Goal: Navigation & Orientation: Find specific page/section

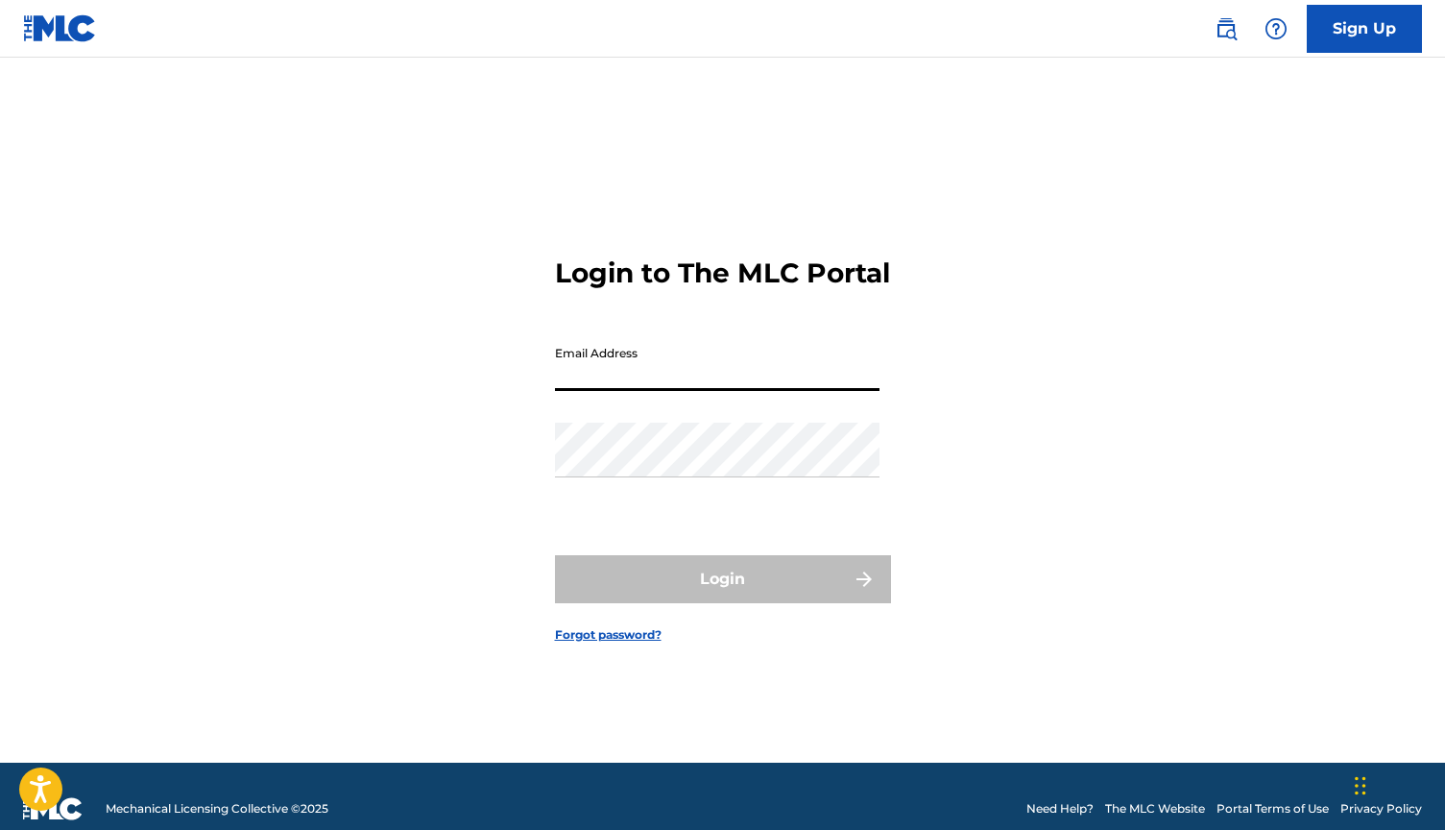
type input "[EMAIL_ADDRESS][DOMAIN_NAME]"
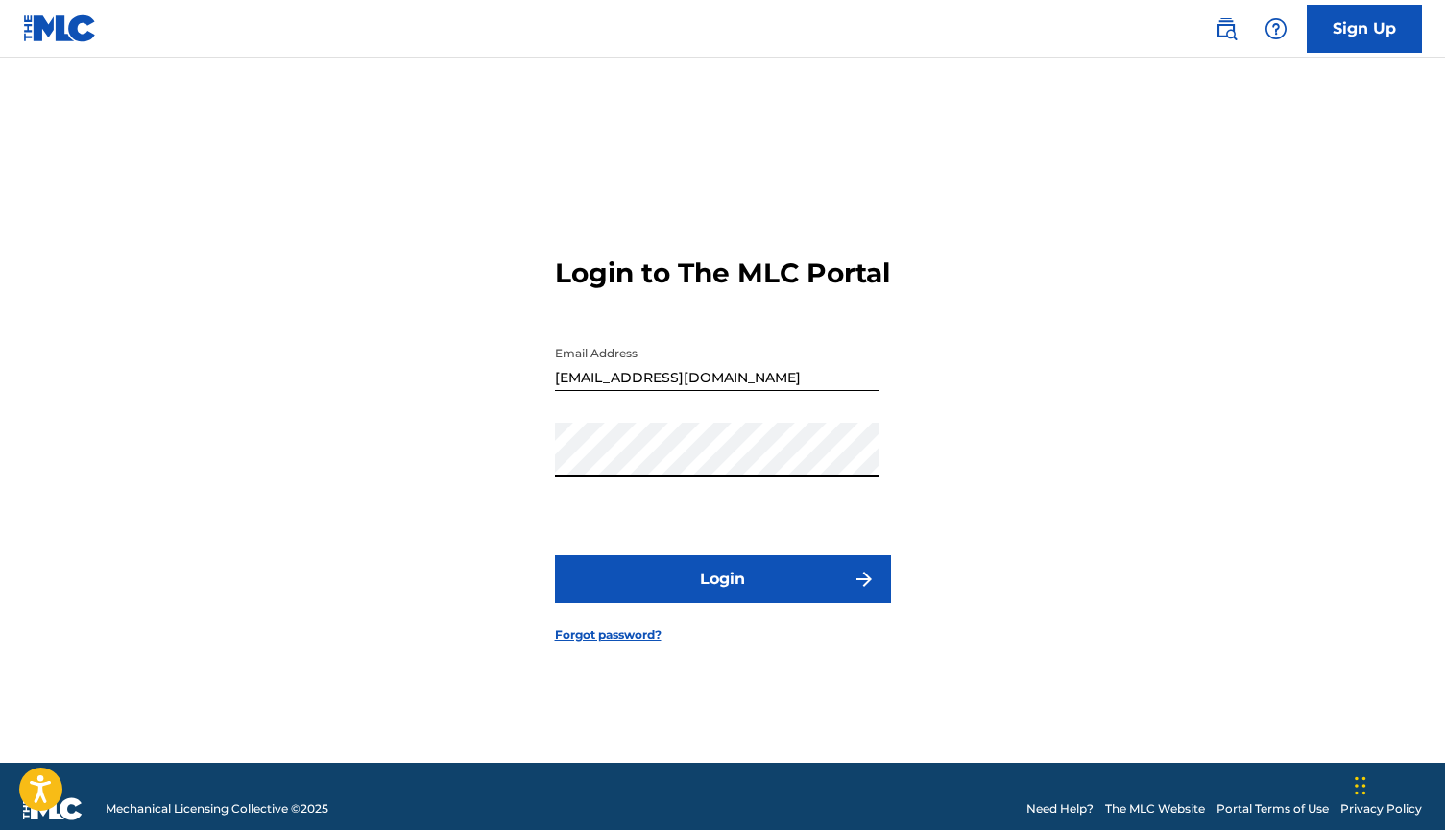
click at [726, 599] on button "Login" at bounding box center [723, 579] width 336 height 48
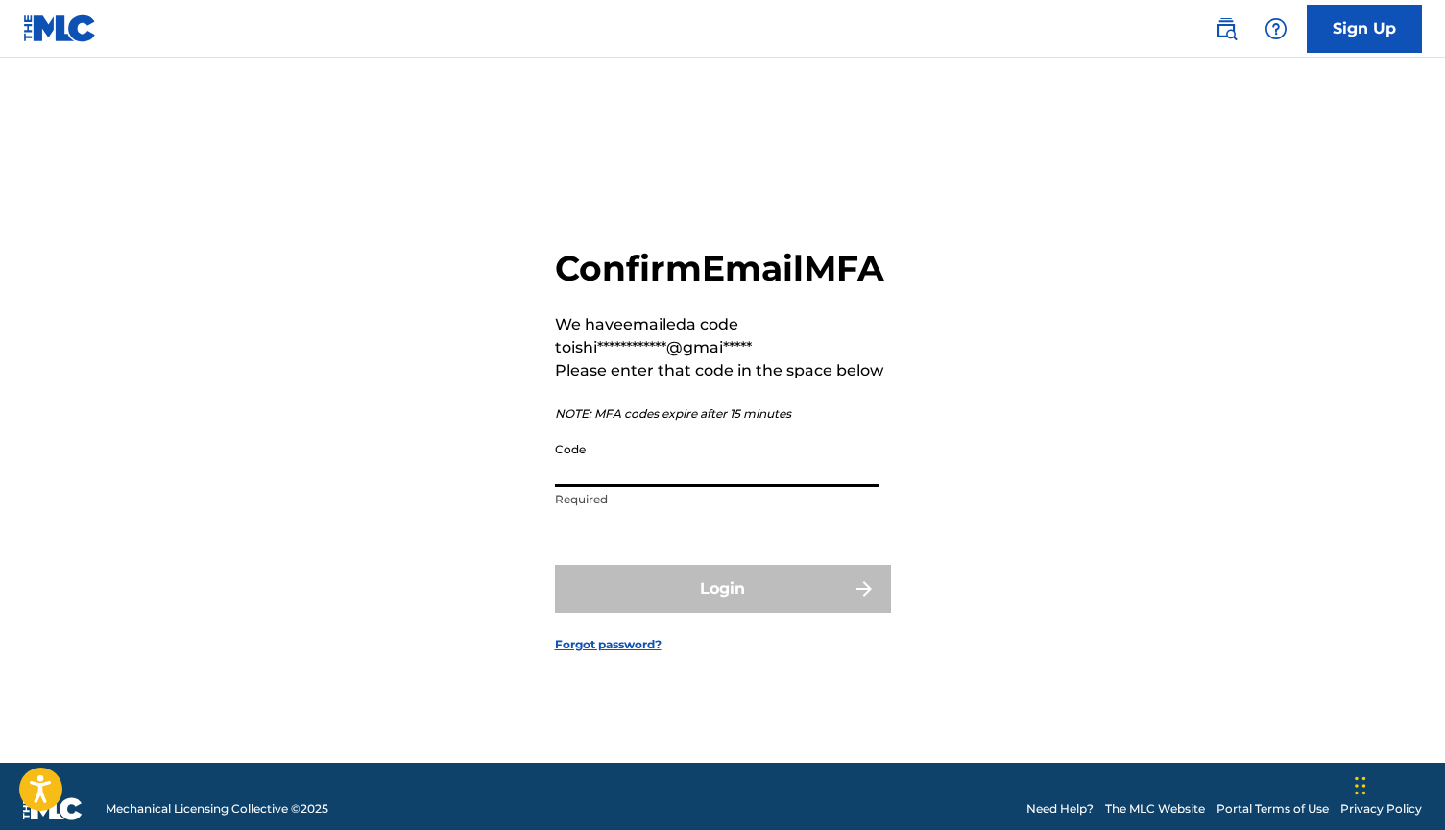
click at [648, 487] on input "Code" at bounding box center [717, 459] width 325 height 55
paste input "956371"
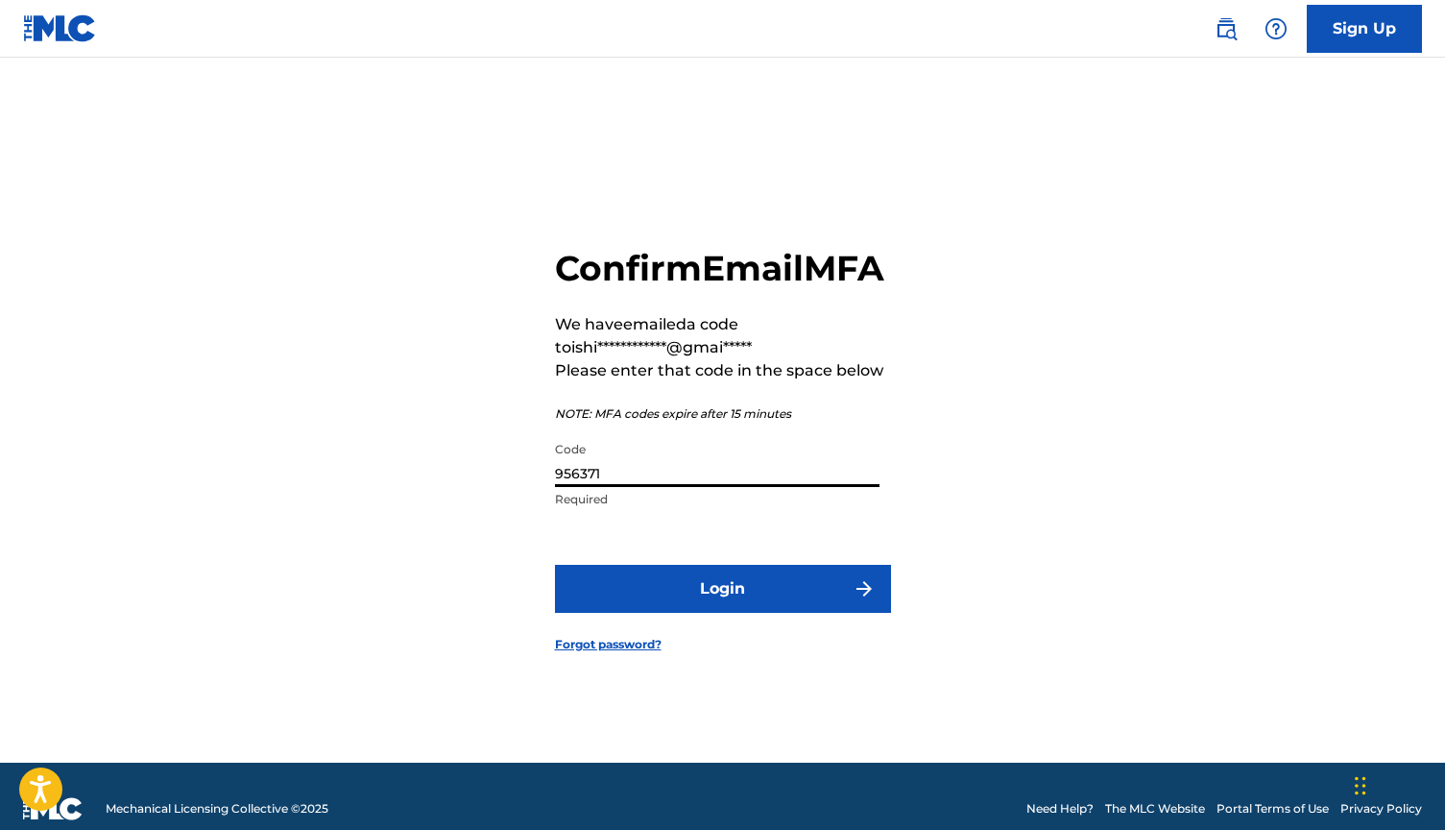
type input "956371"
click at [716, 603] on button "Login" at bounding box center [723, 589] width 336 height 48
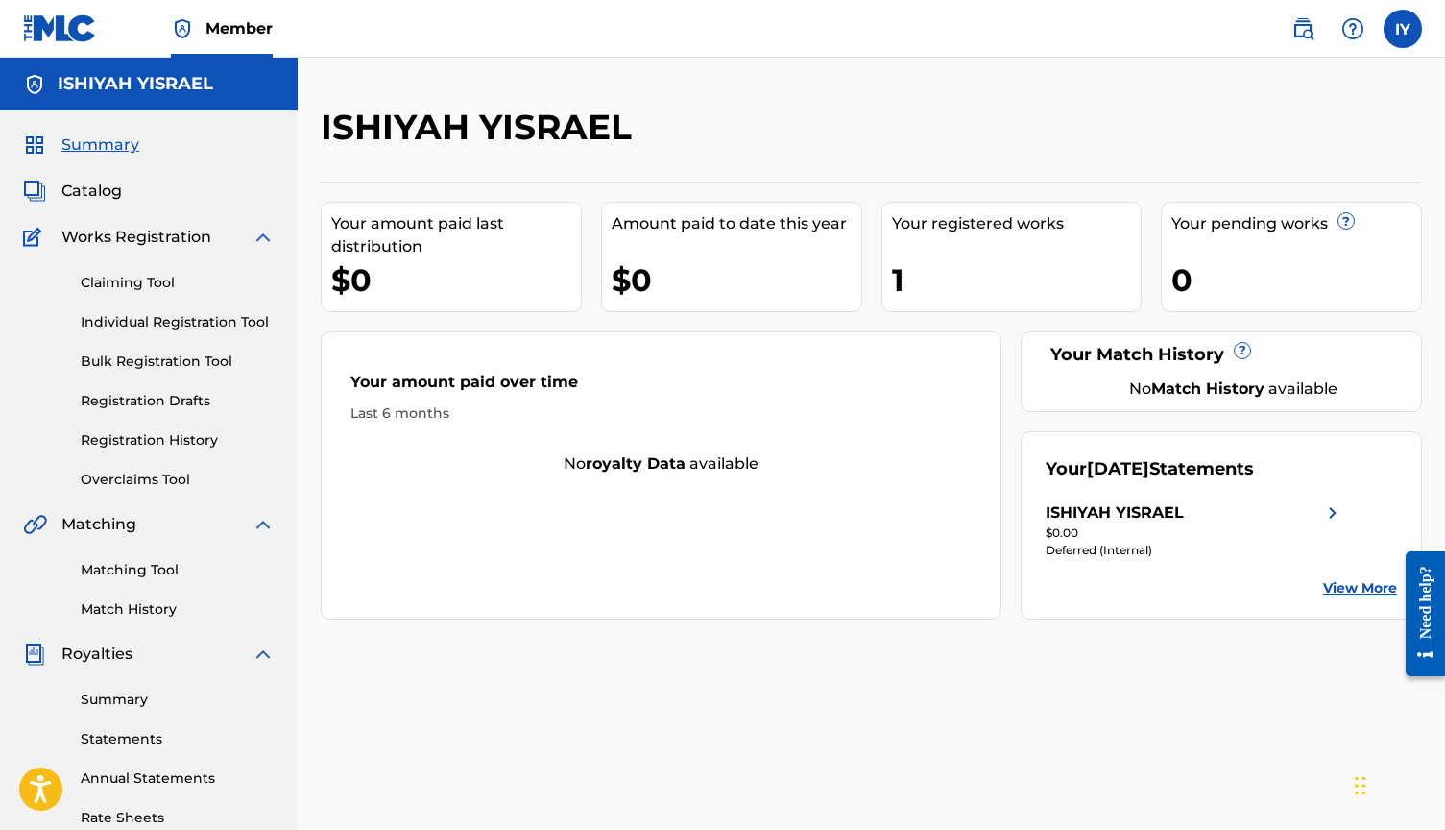
click at [1335, 590] on link "View More" at bounding box center [1360, 588] width 74 height 20
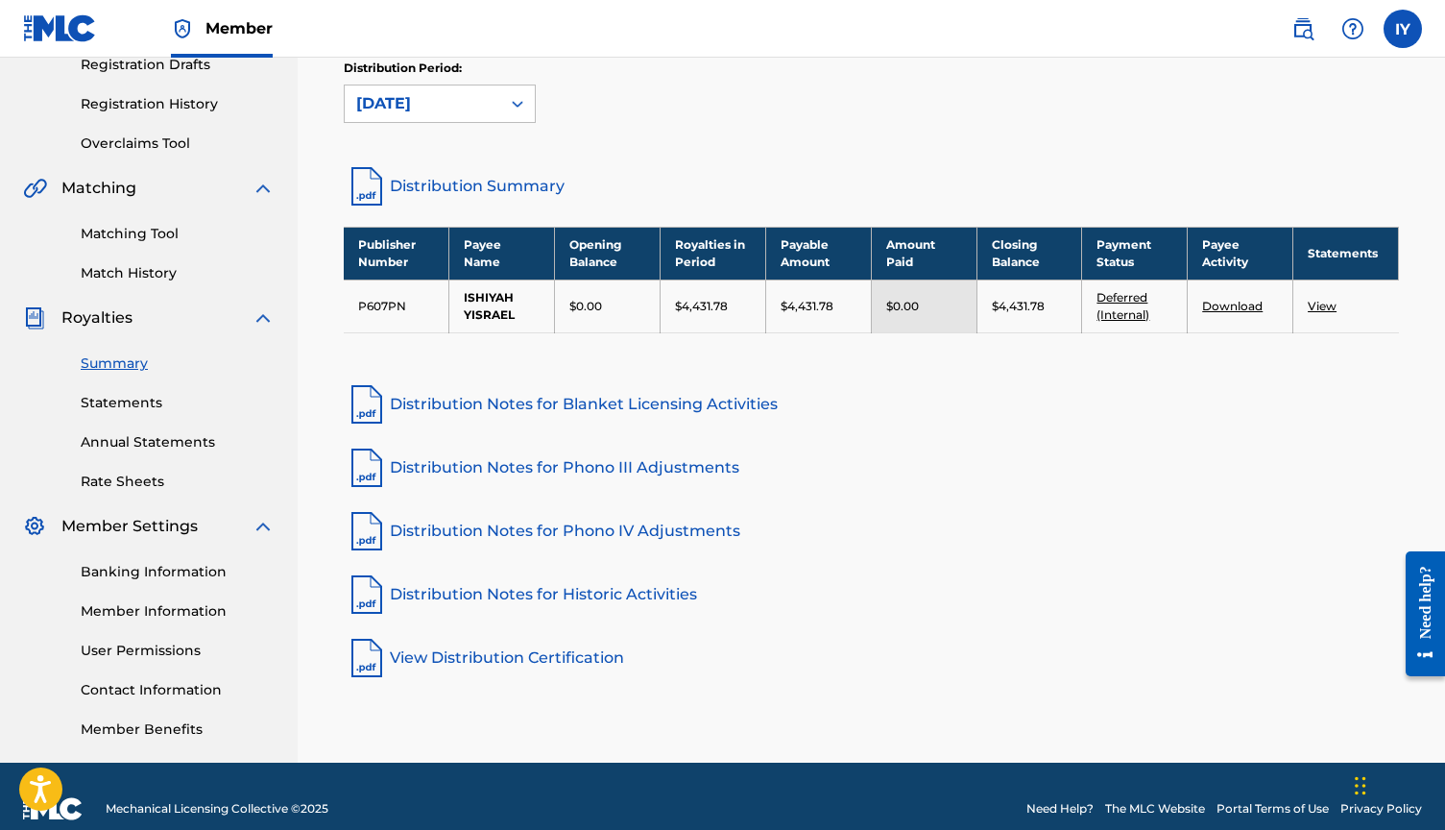
scroll to position [345, 0]
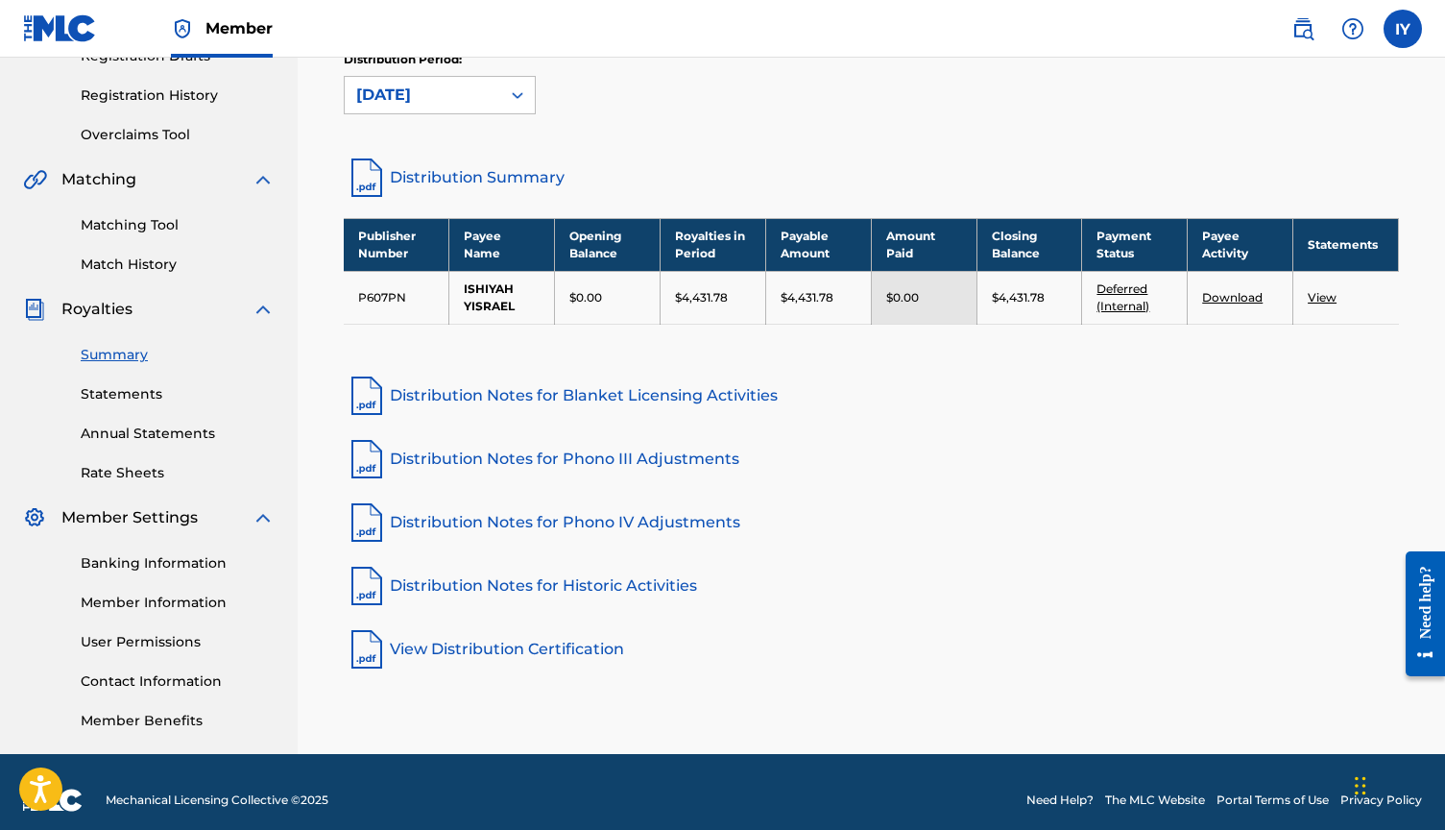
click at [1171, 401] on link "Distribution Notes for Blanket Licensing Activities" at bounding box center [871, 396] width 1055 height 46
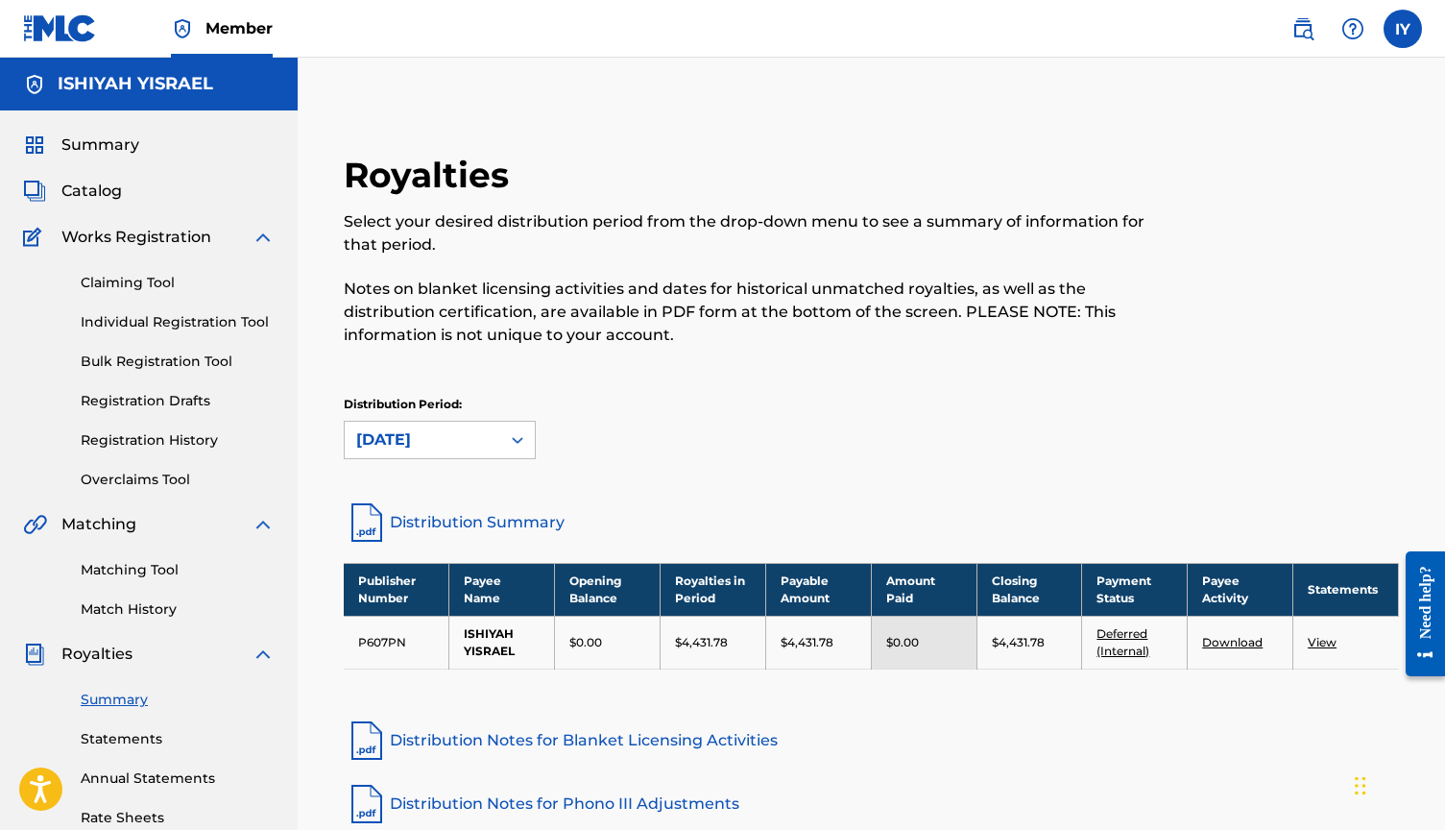
scroll to position [0, 0]
click at [110, 141] on span "Summary" at bounding box center [100, 144] width 78 height 23
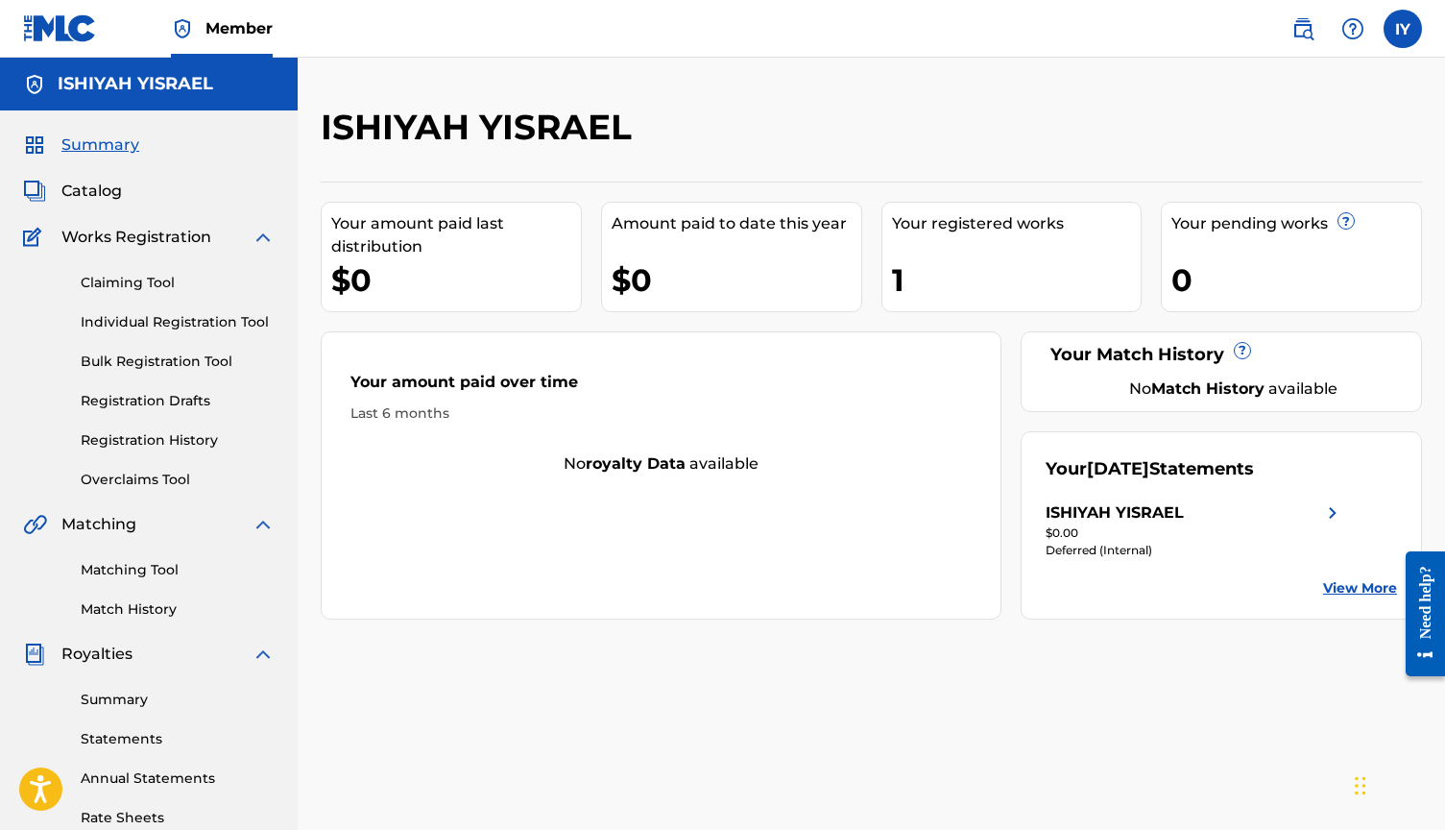
click at [265, 240] on img at bounding box center [263, 237] width 23 height 23
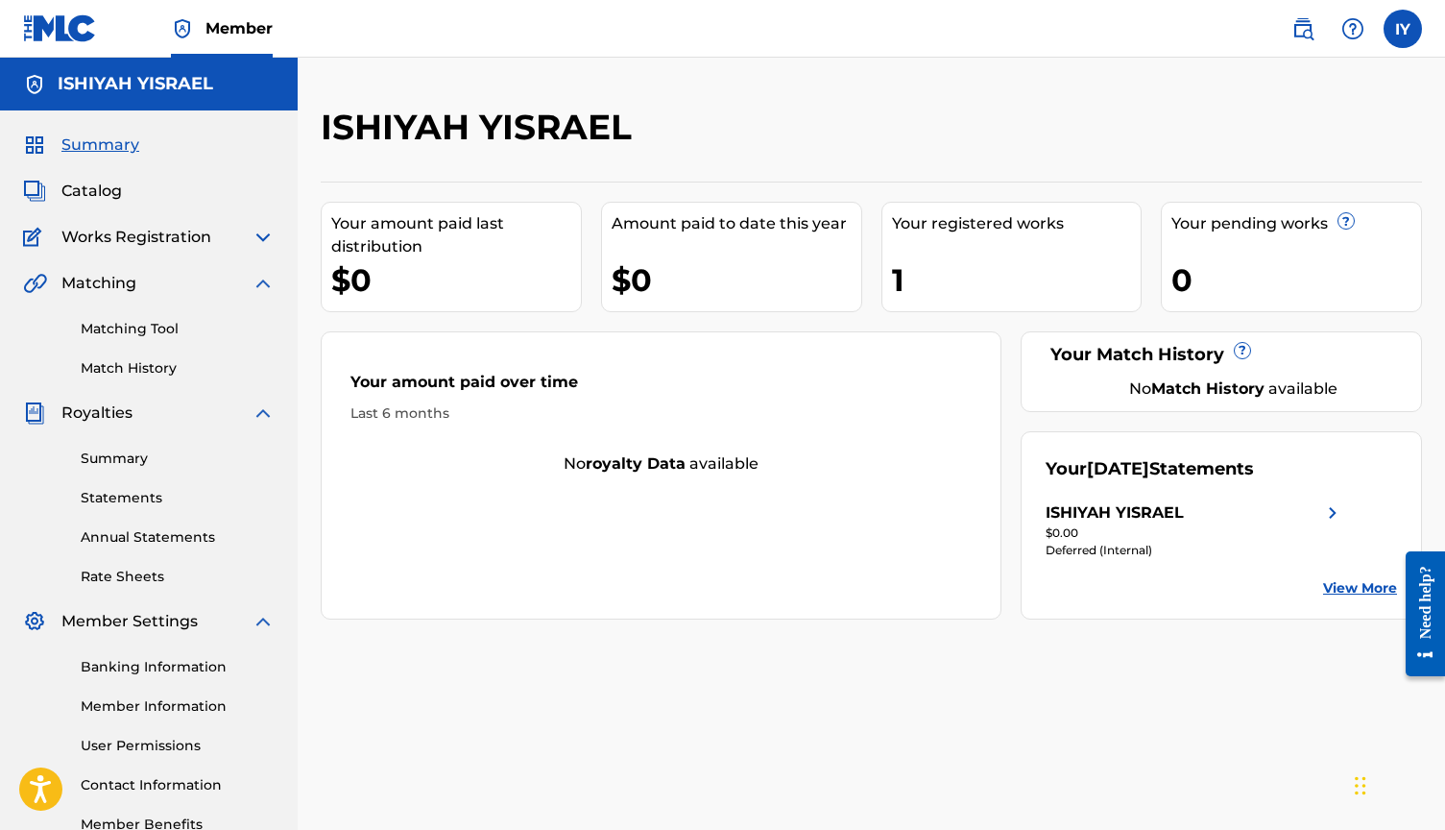
click at [259, 280] on img at bounding box center [263, 283] width 23 height 23
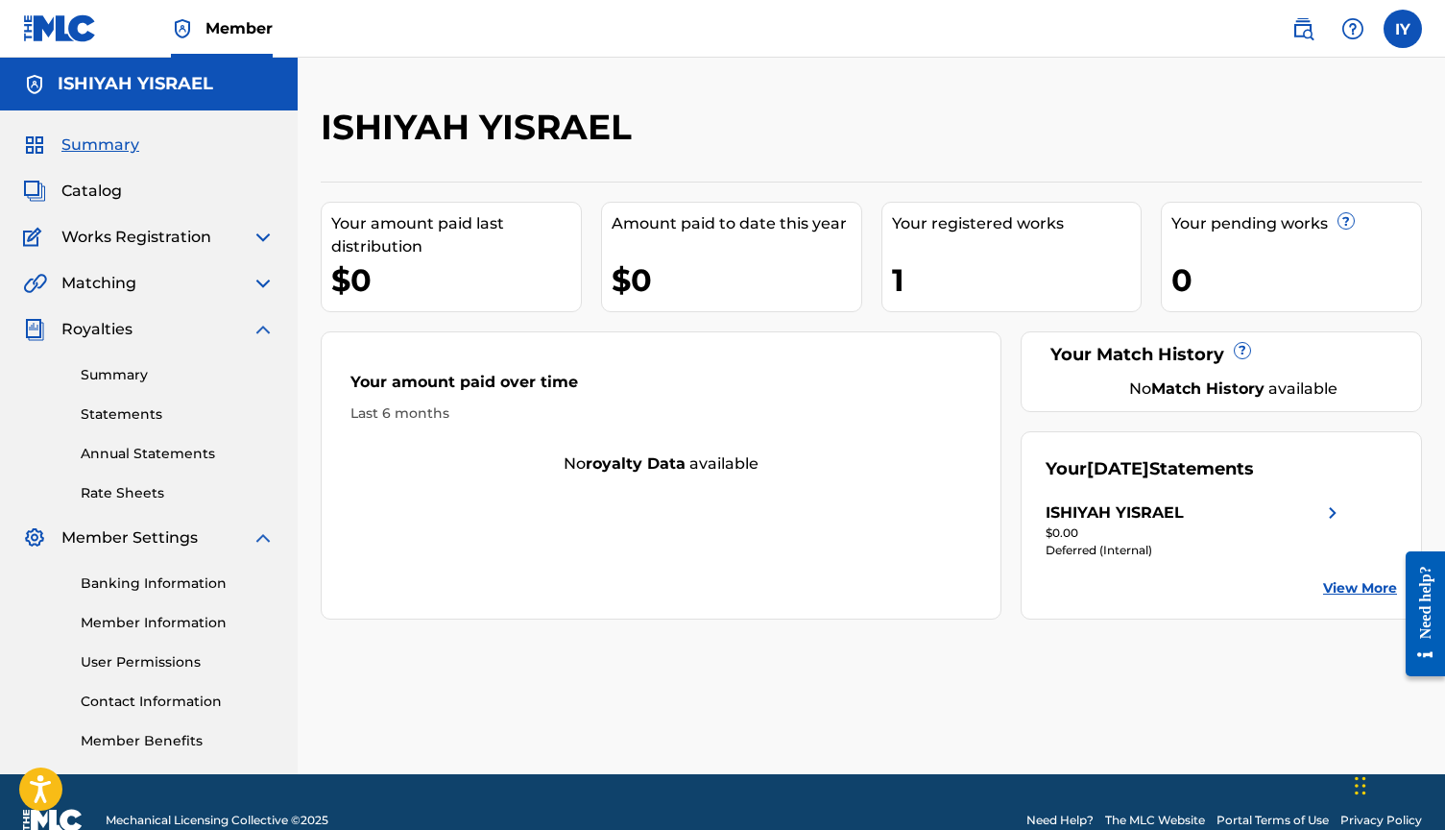
click at [267, 325] on img at bounding box center [263, 329] width 23 height 23
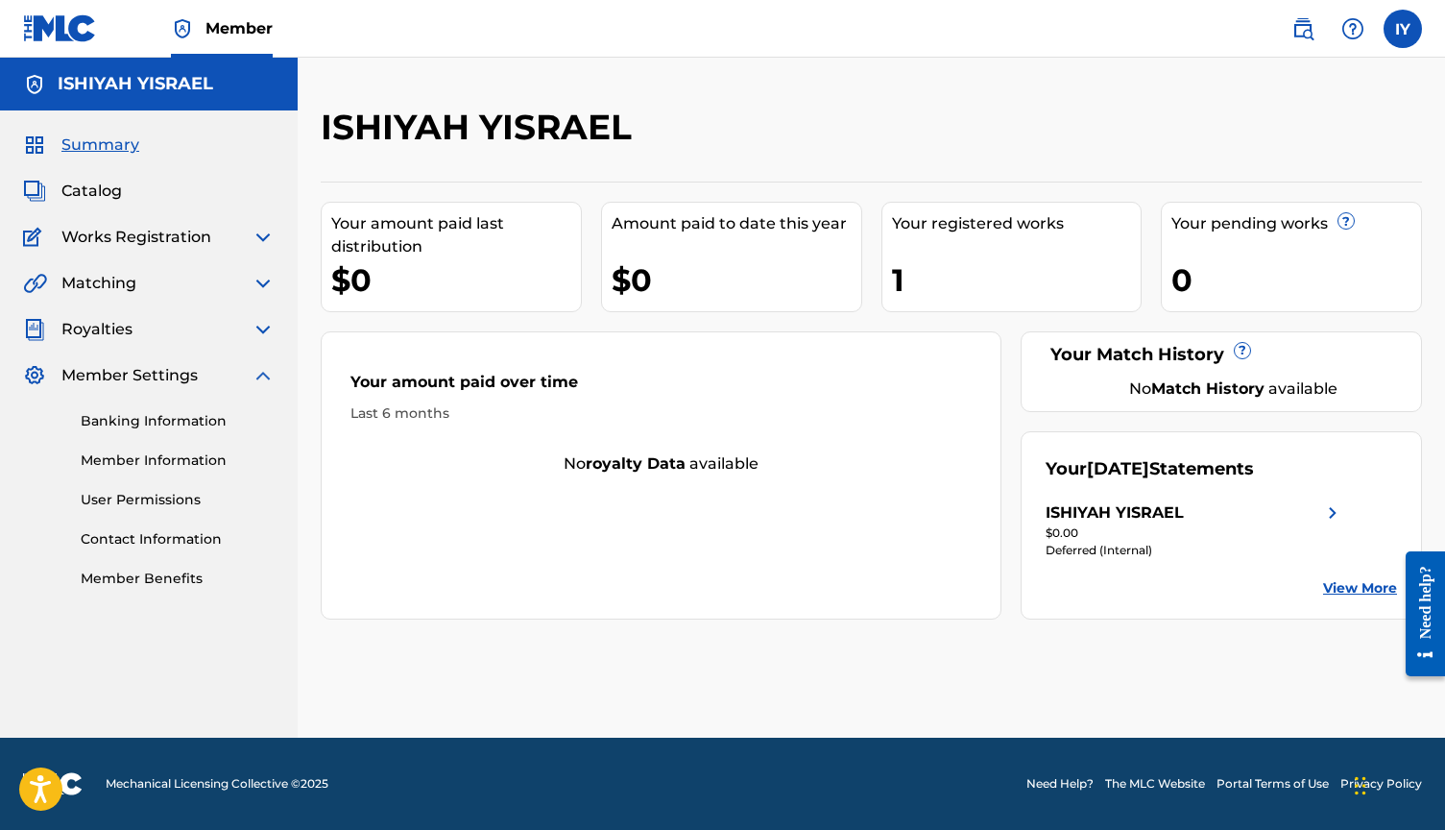
click at [273, 376] on img at bounding box center [263, 375] width 23 height 23
click at [176, 202] on div "Catalog" at bounding box center [149, 191] width 252 height 23
click at [105, 192] on span "Catalog" at bounding box center [91, 191] width 61 height 23
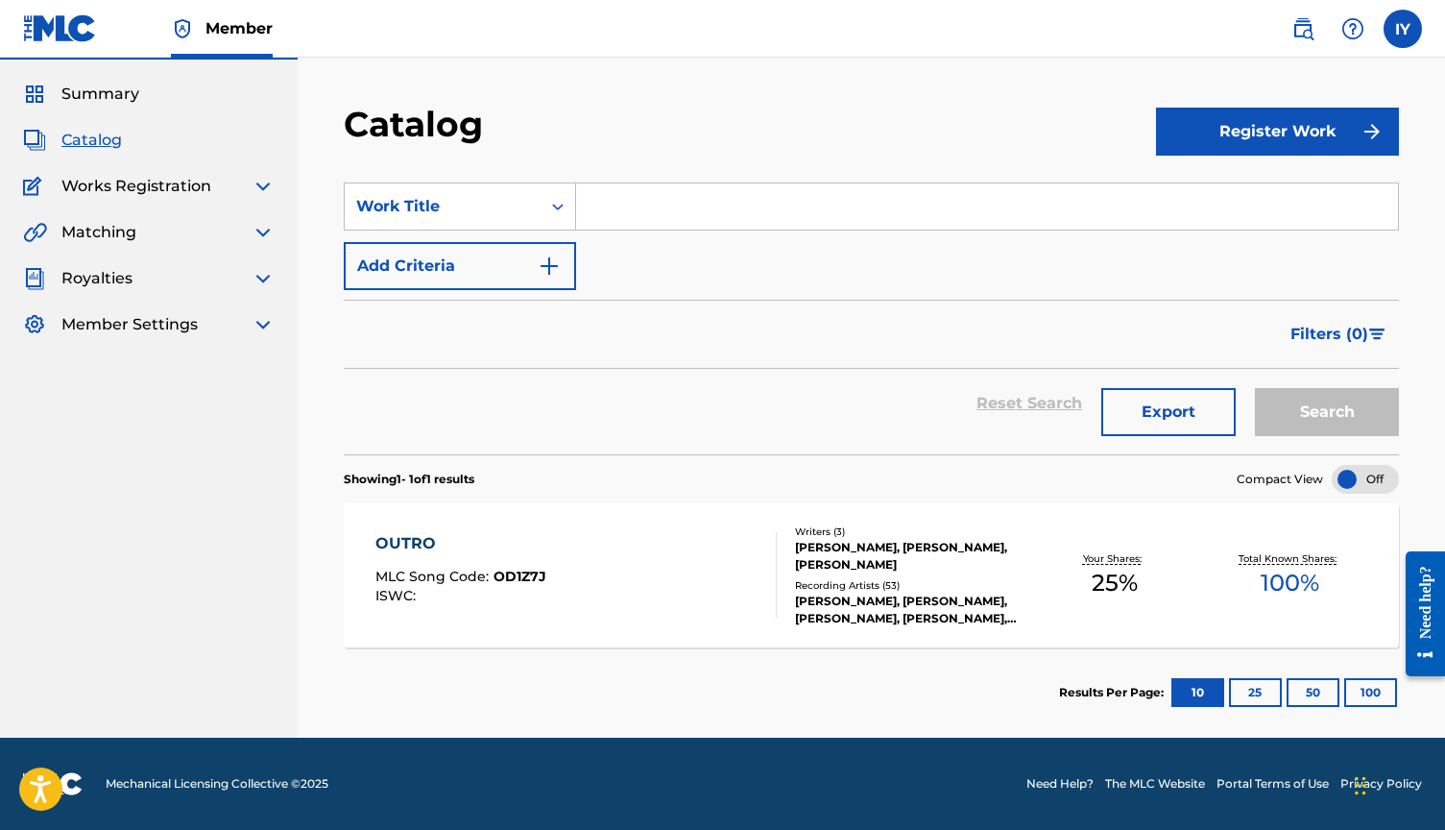
scroll to position [51, 0]
click at [207, 191] on span "Works Registration" at bounding box center [136, 186] width 150 height 23
click at [185, 190] on span "Works Registration" at bounding box center [136, 186] width 150 height 23
click at [266, 182] on img at bounding box center [263, 186] width 23 height 23
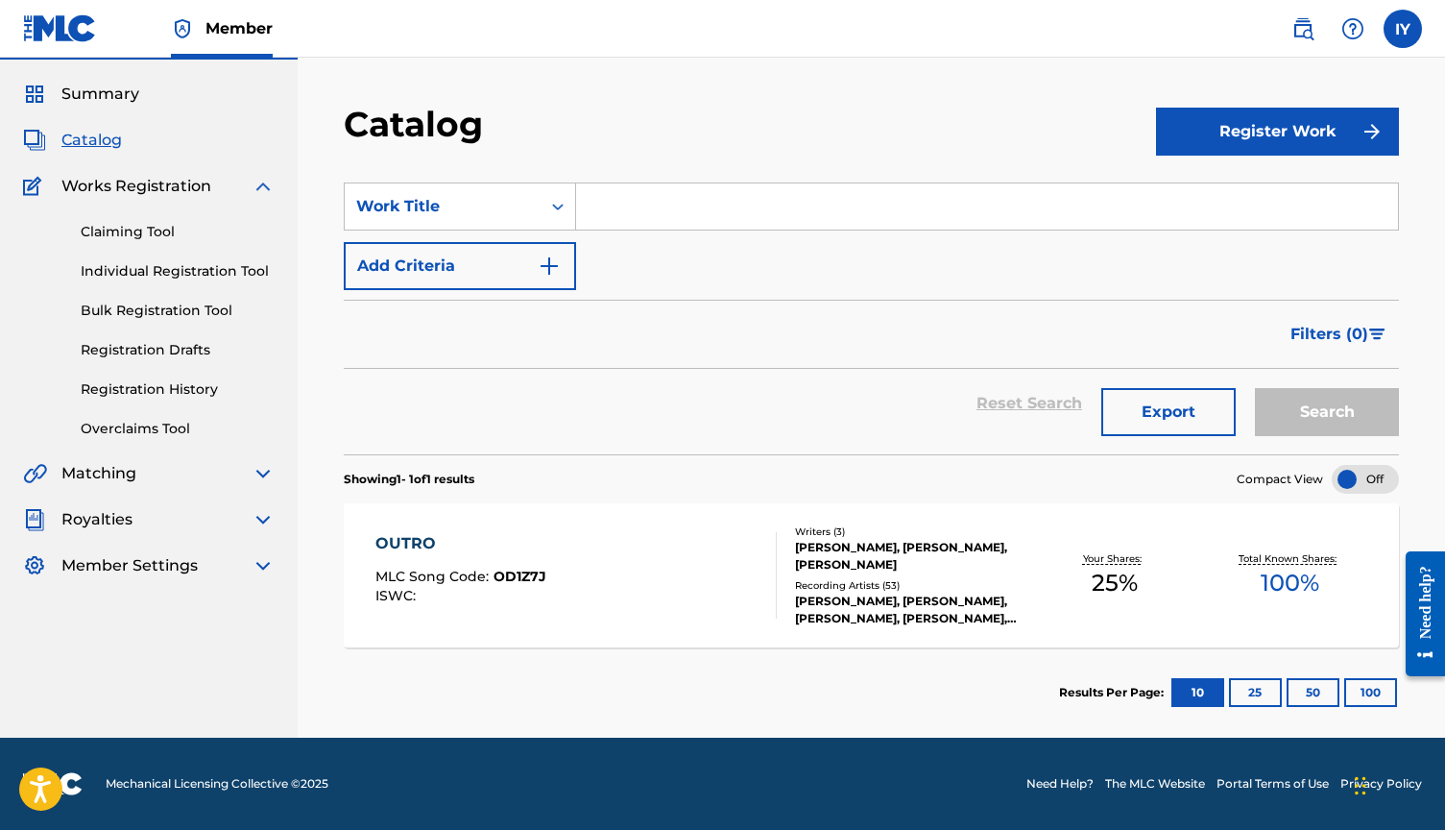
click at [115, 241] on link "Claiming Tool" at bounding box center [178, 232] width 194 height 20
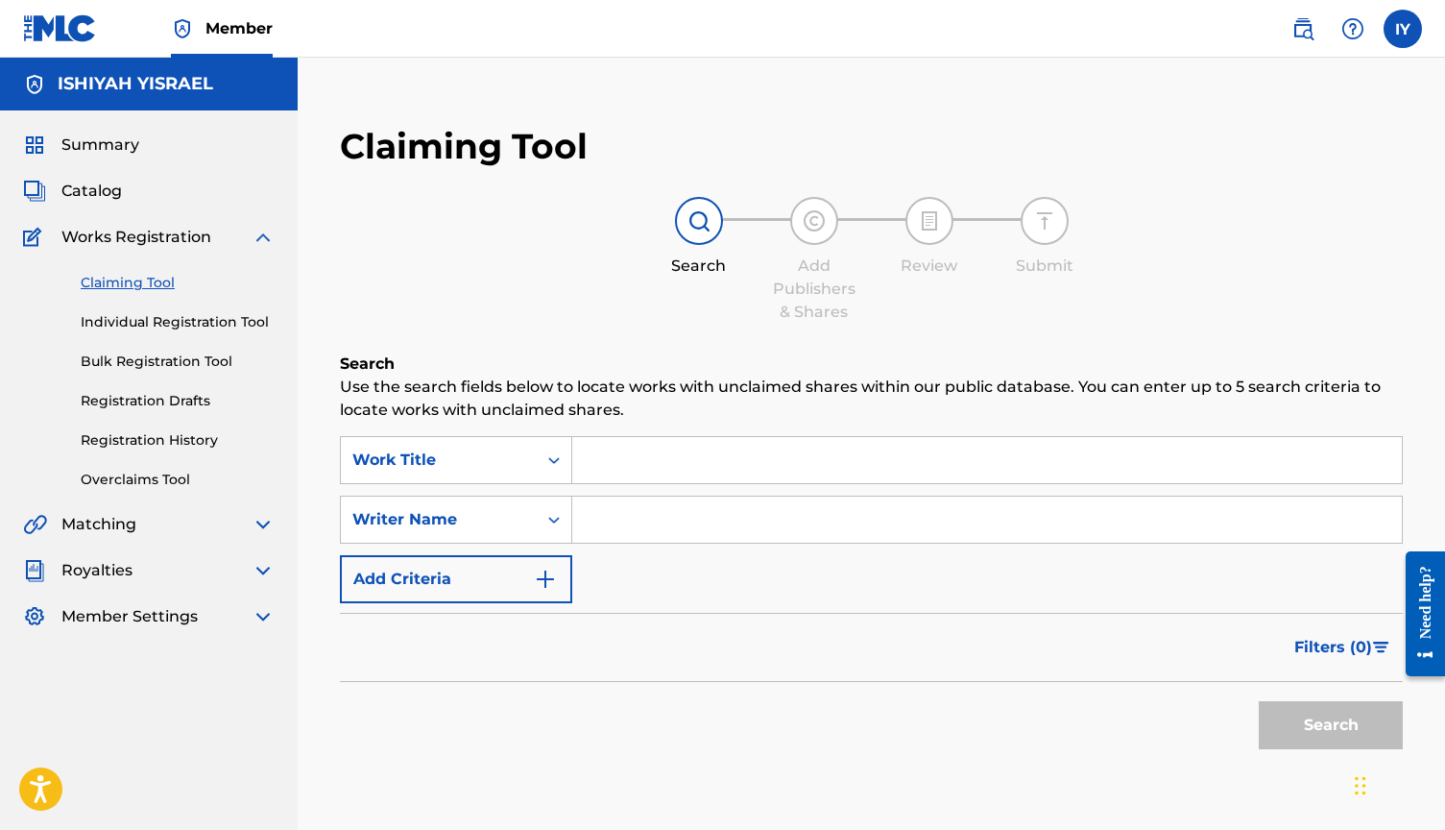
click at [138, 323] on link "Individual Registration Tool" at bounding box center [178, 322] width 194 height 20
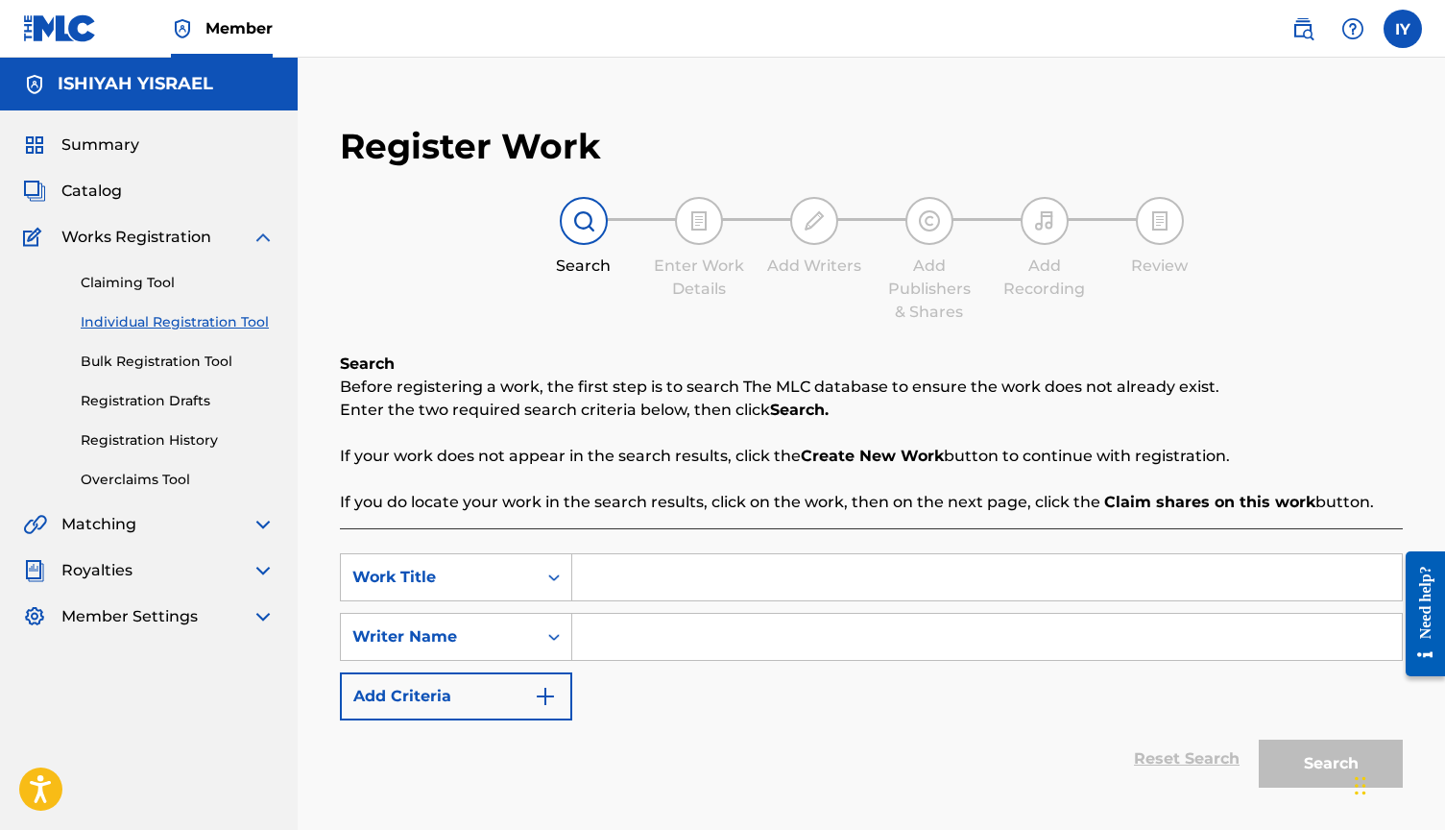
click at [144, 363] on link "Bulk Registration Tool" at bounding box center [178, 362] width 194 height 20
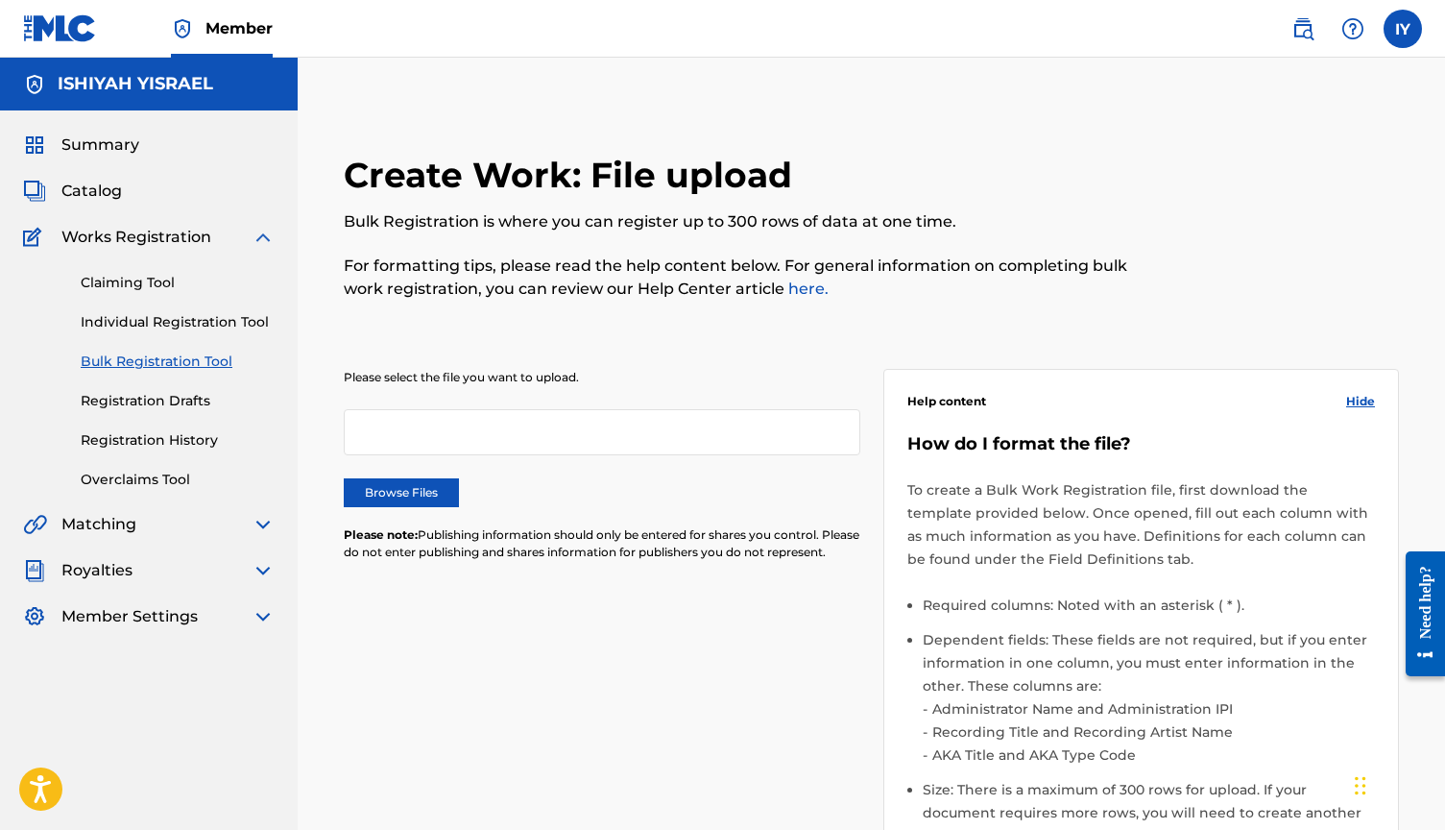
click at [145, 402] on link "Registration Drafts" at bounding box center [178, 401] width 194 height 20
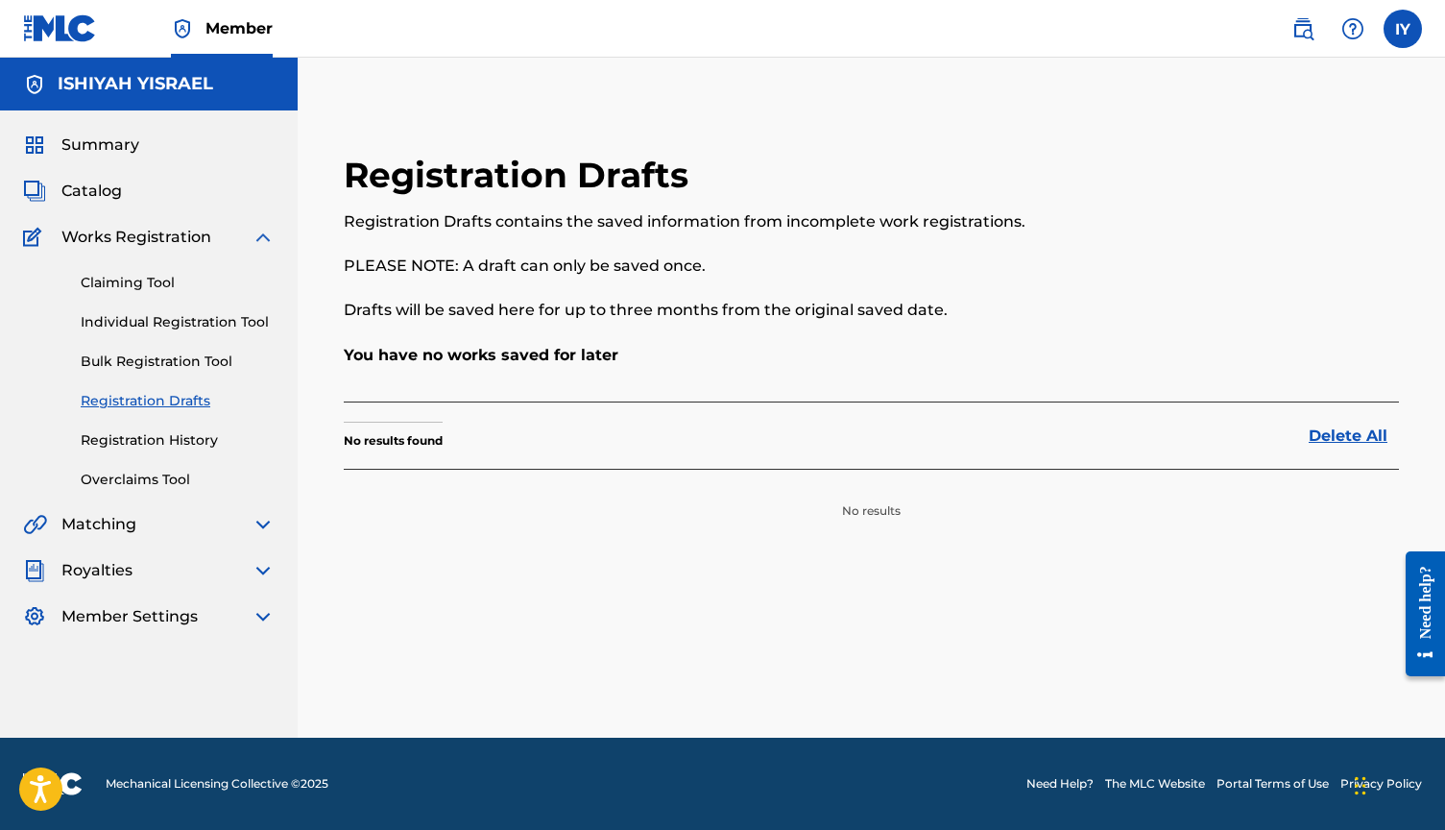
click at [145, 428] on div "Claiming Tool Individual Registration Tool Bulk Registration Tool Registration …" at bounding box center [149, 369] width 252 height 241
click at [145, 441] on link "Registration History" at bounding box center [178, 440] width 194 height 20
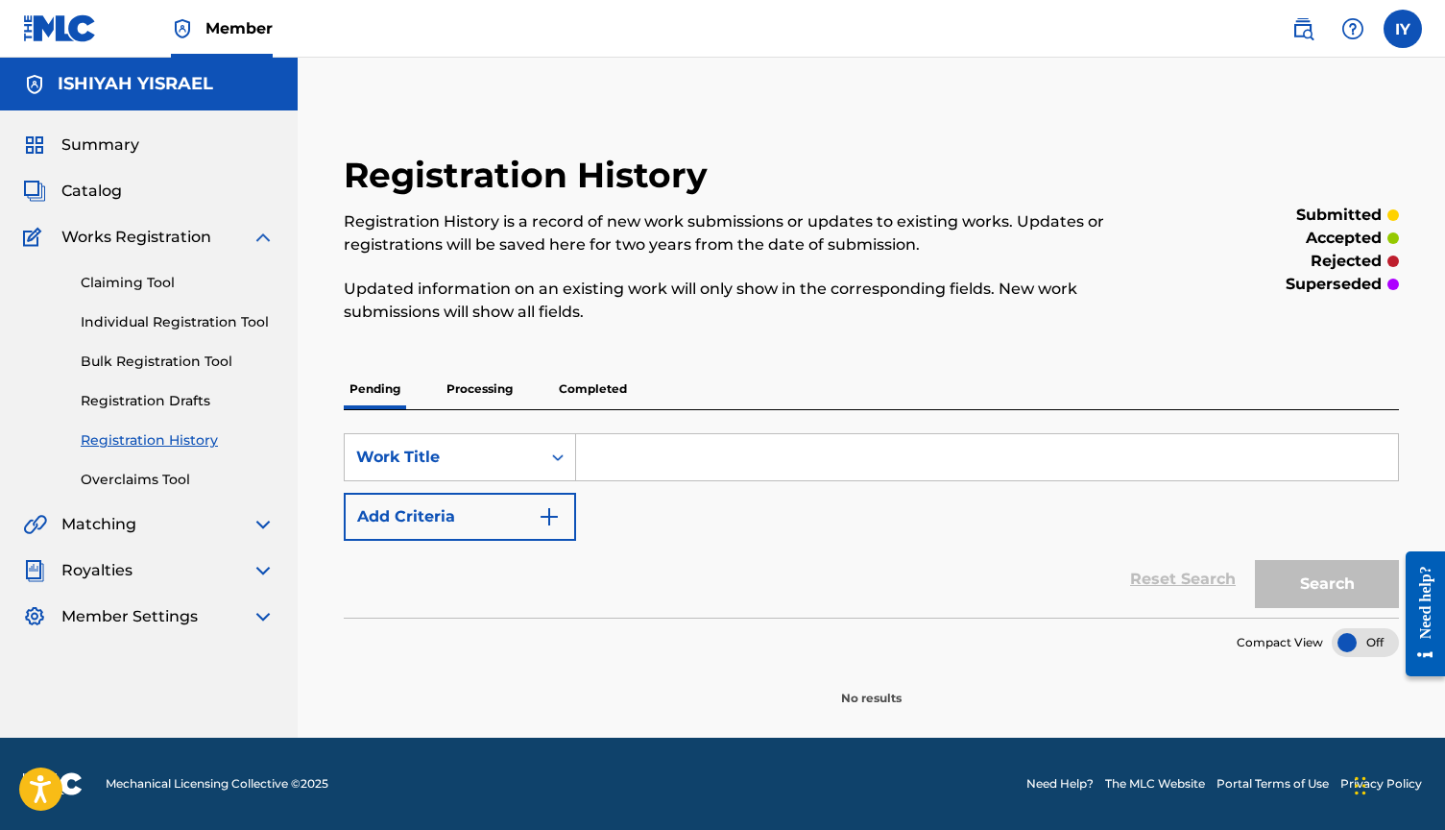
click at [126, 484] on link "Overclaims Tool" at bounding box center [178, 480] width 194 height 20
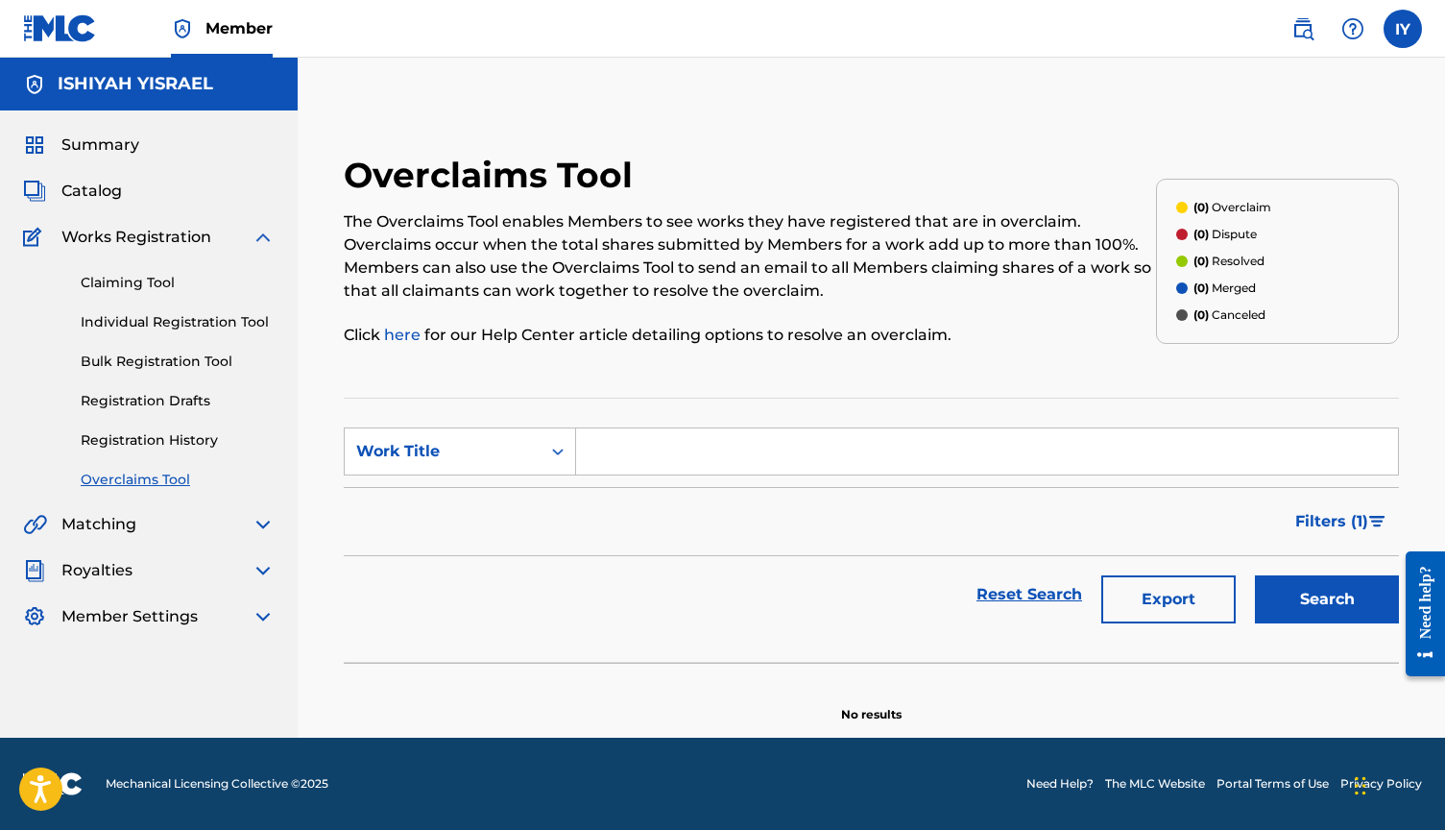
click at [140, 288] on link "Claiming Tool" at bounding box center [178, 283] width 194 height 20
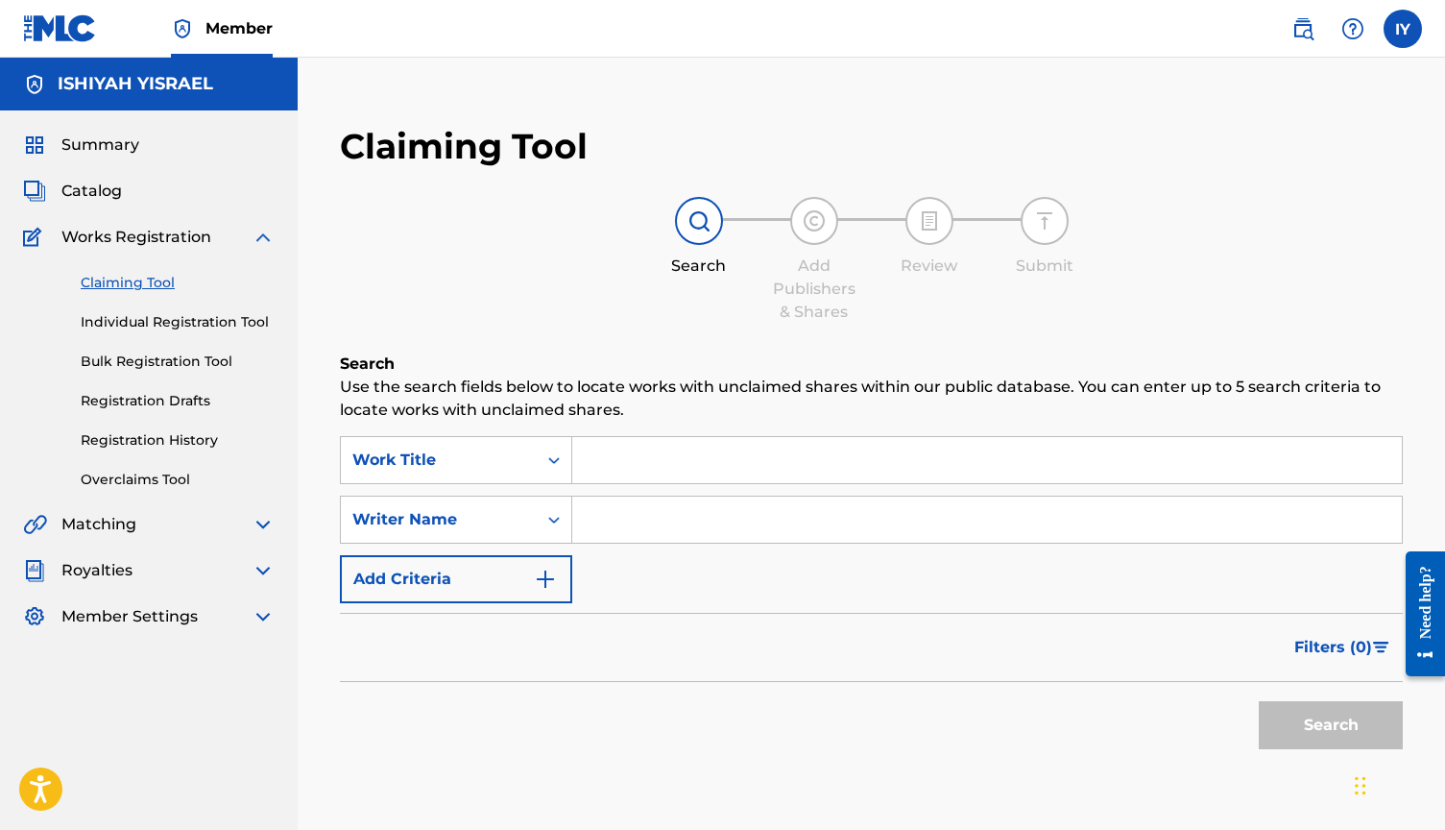
click at [147, 326] on link "Individual Registration Tool" at bounding box center [178, 322] width 194 height 20
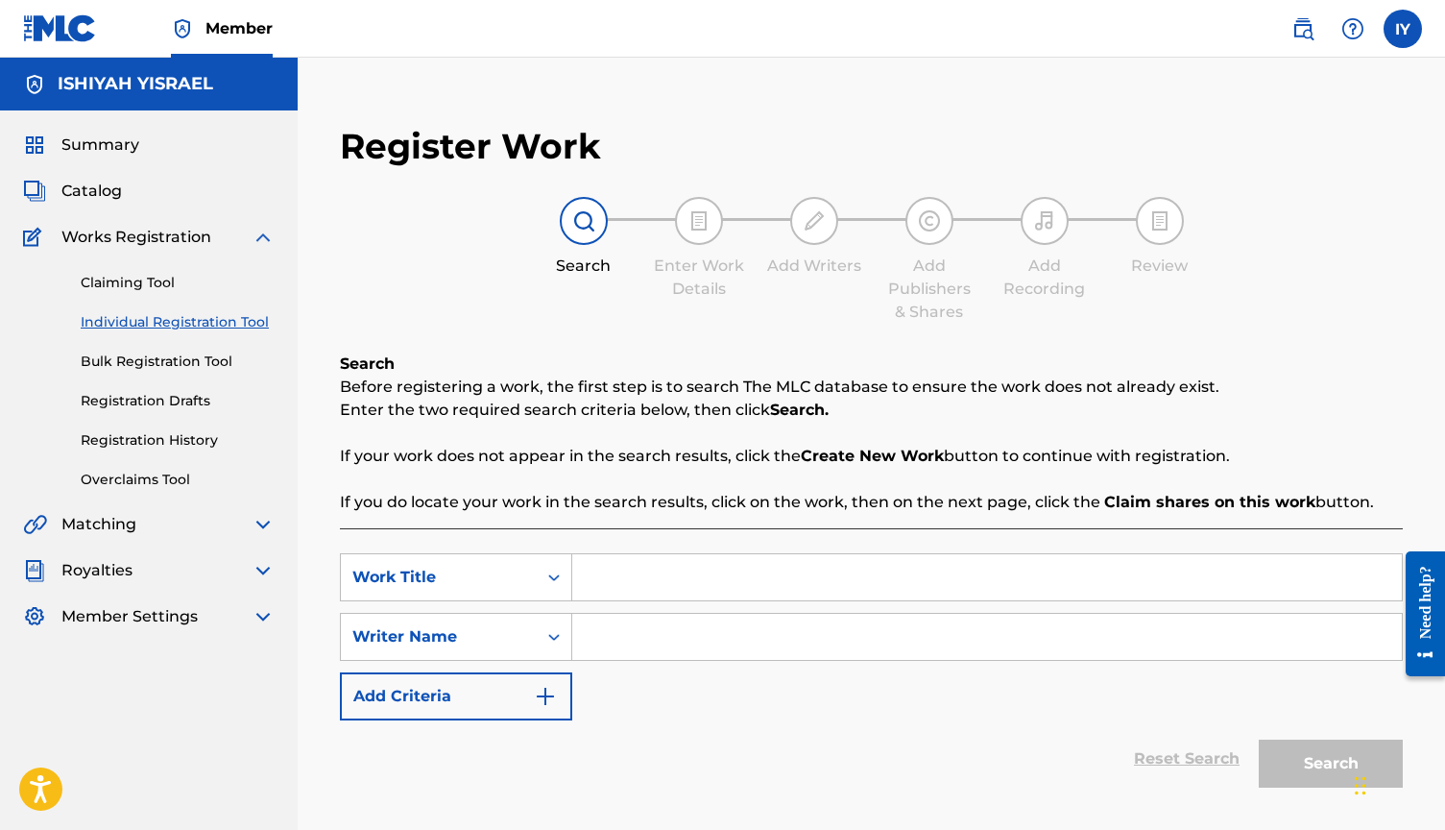
click at [147, 360] on link "Bulk Registration Tool" at bounding box center [178, 362] width 194 height 20
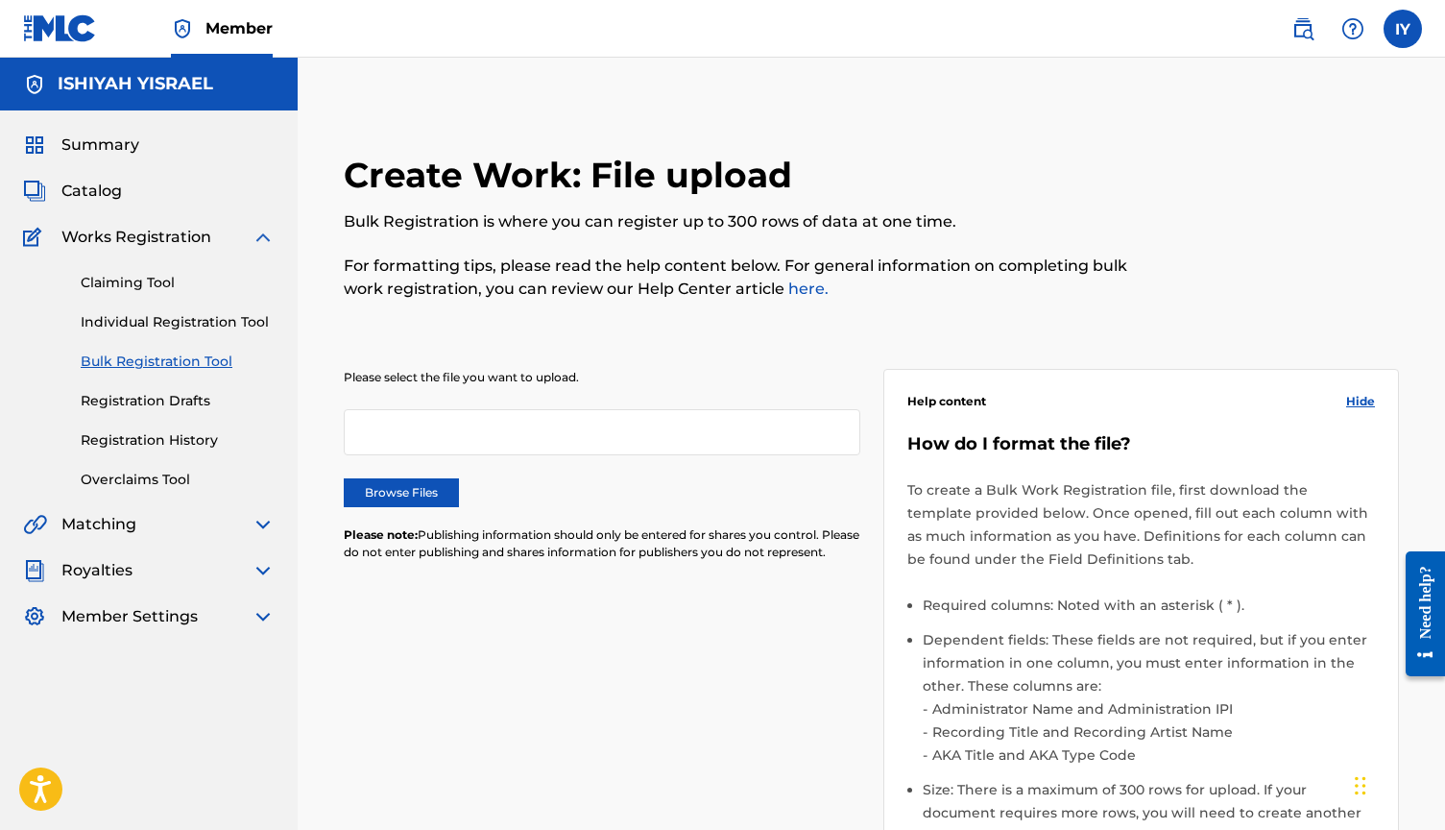
click at [112, 244] on span "Works Registration" at bounding box center [136, 237] width 150 height 23
click at [150, 243] on span "Works Registration" at bounding box center [136, 237] width 150 height 23
click at [273, 237] on img at bounding box center [263, 237] width 23 height 23
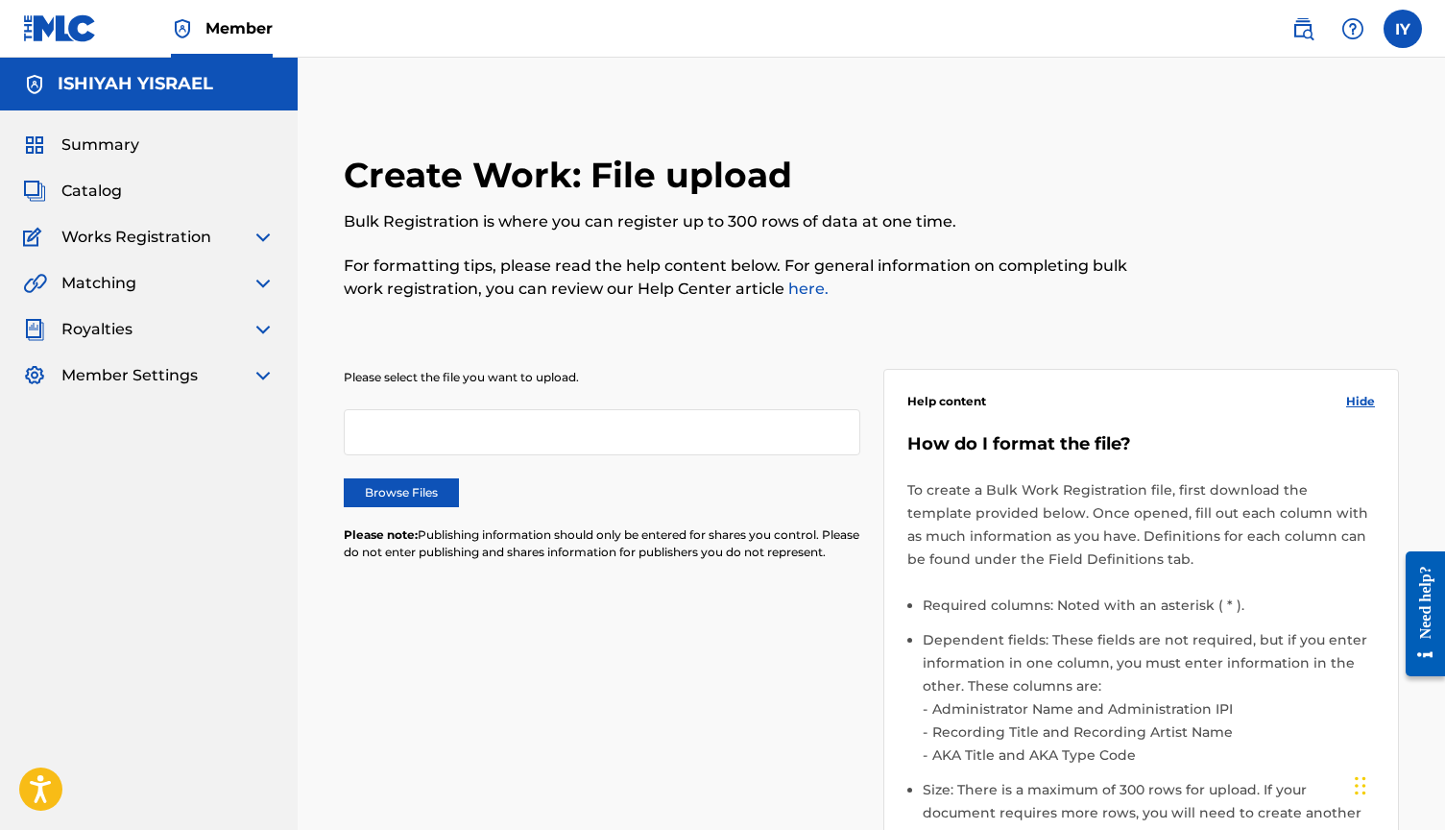
click at [271, 237] on img at bounding box center [263, 237] width 23 height 23
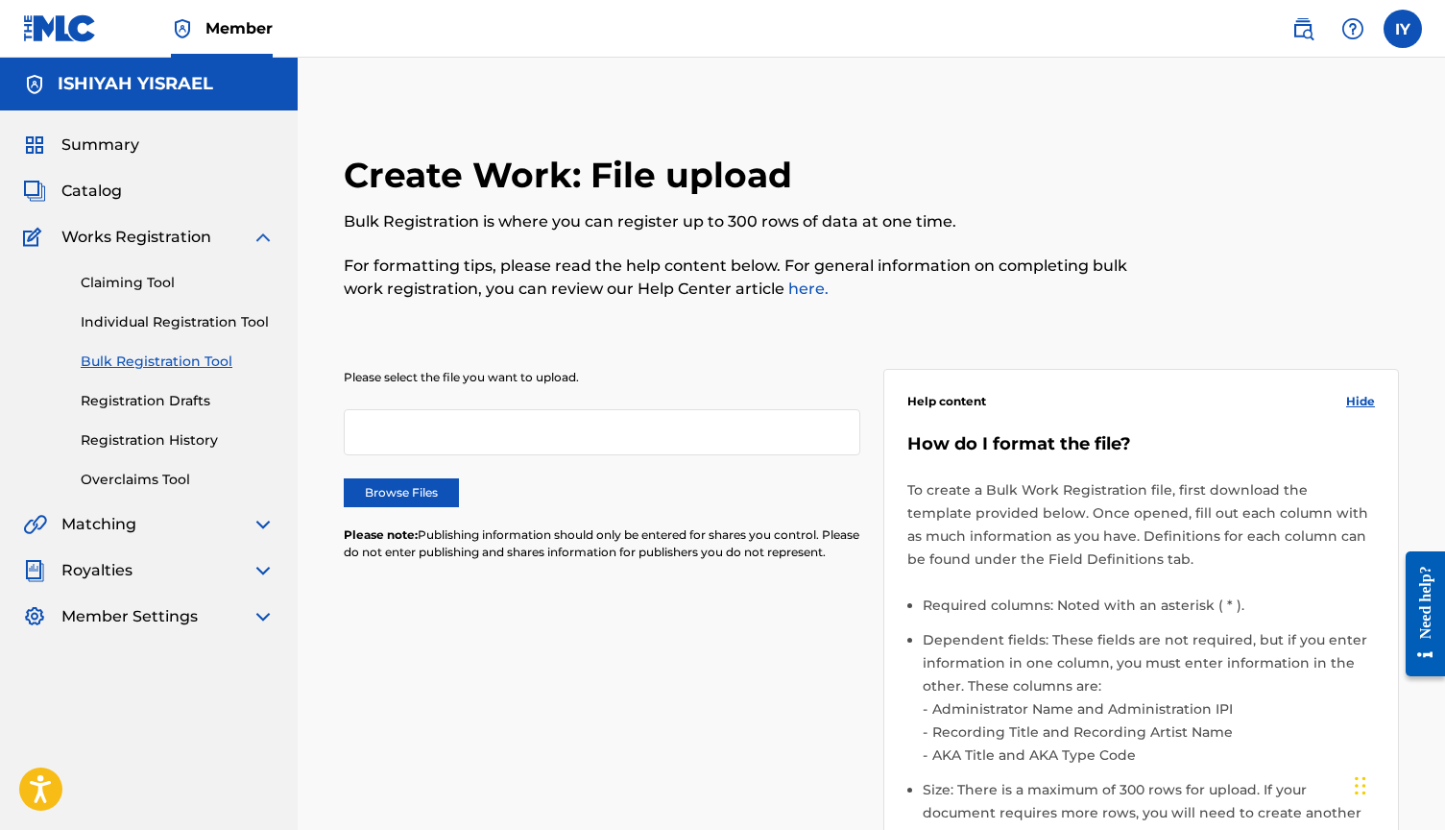
click at [271, 237] on img at bounding box center [263, 237] width 23 height 23
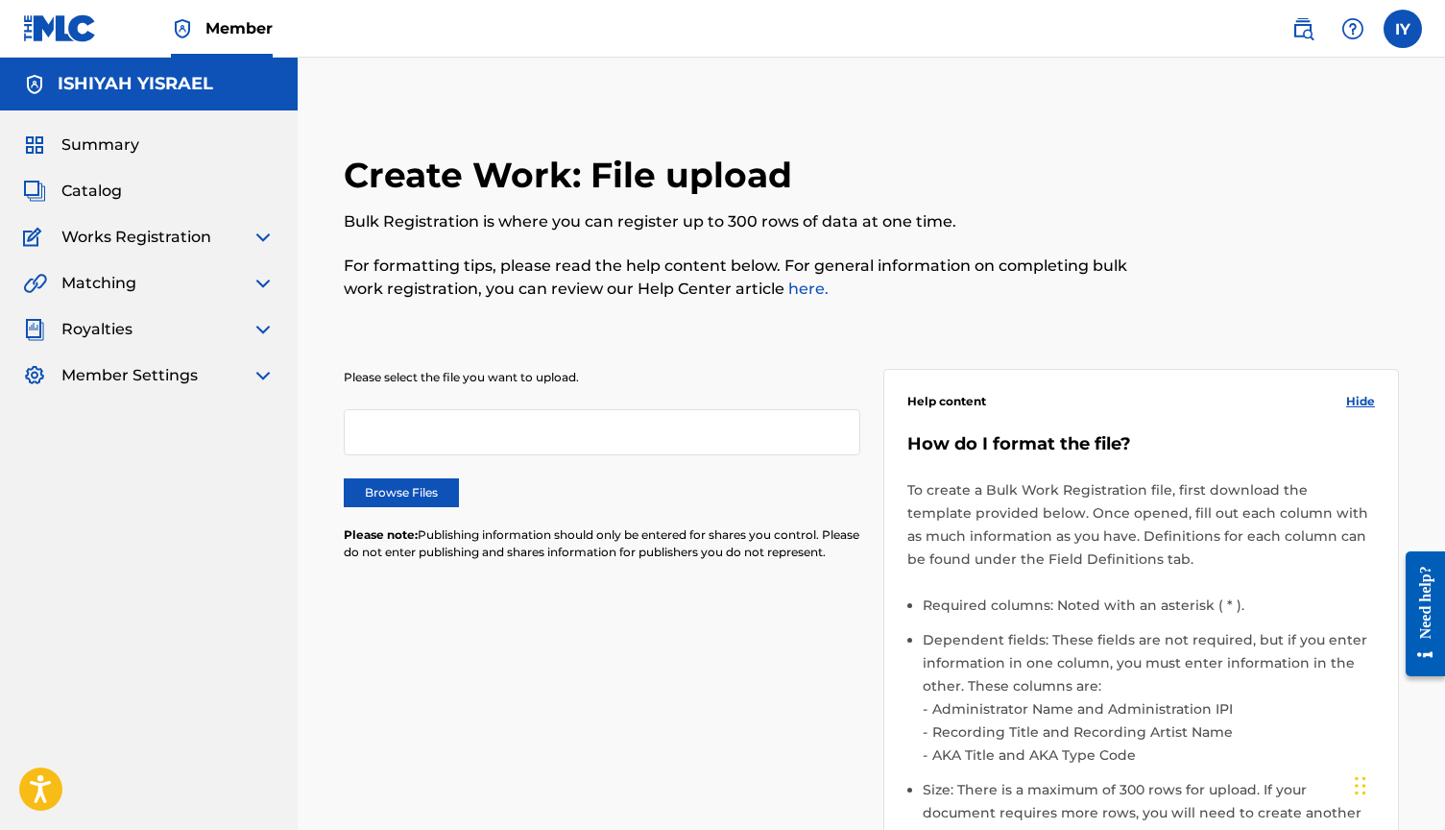
click at [106, 144] on span "Summary" at bounding box center [100, 144] width 78 height 23
